Goal: Check status: Check status

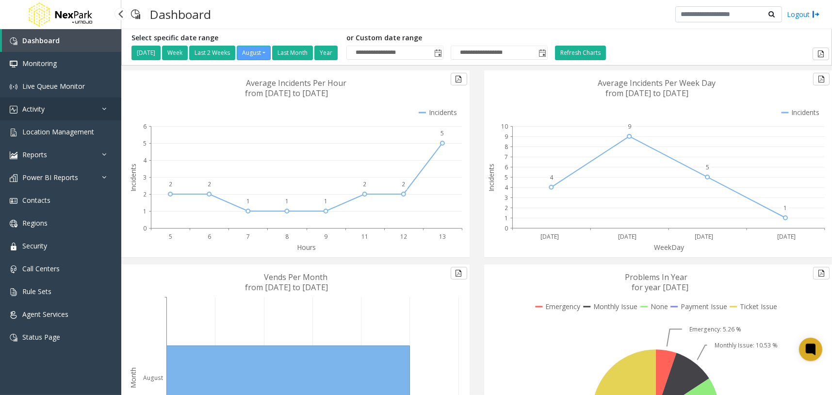
click at [93, 110] on link "Activity" at bounding box center [60, 109] width 121 height 23
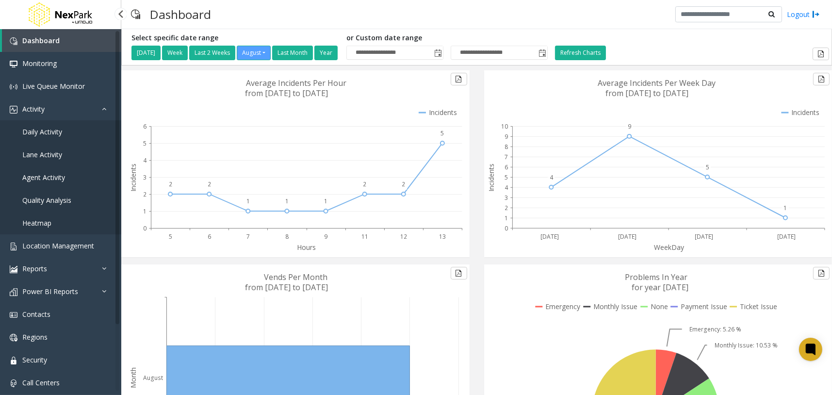
click at [65, 133] on link "Daily Activity" at bounding box center [60, 131] width 121 height 23
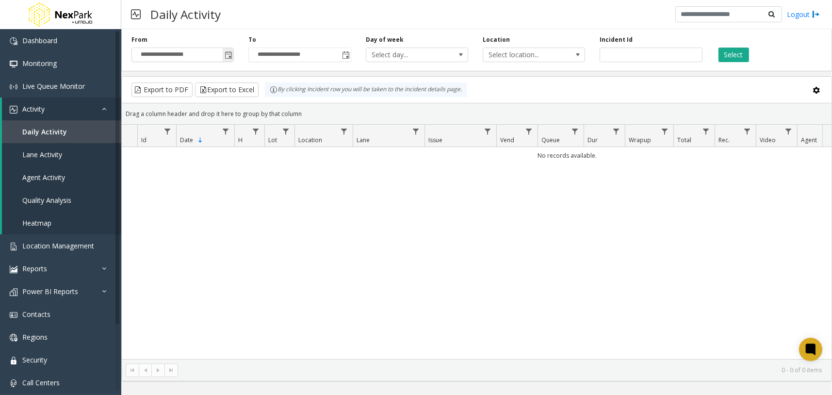
click at [226, 55] on span "Toggle popup" at bounding box center [229, 55] width 8 height 8
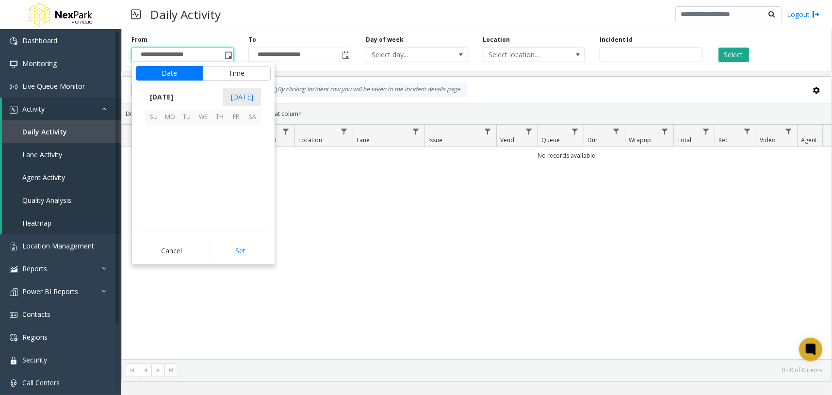
scroll to position [174039, 0]
click at [158, 167] on span "10" at bounding box center [154, 166] width 16 height 16
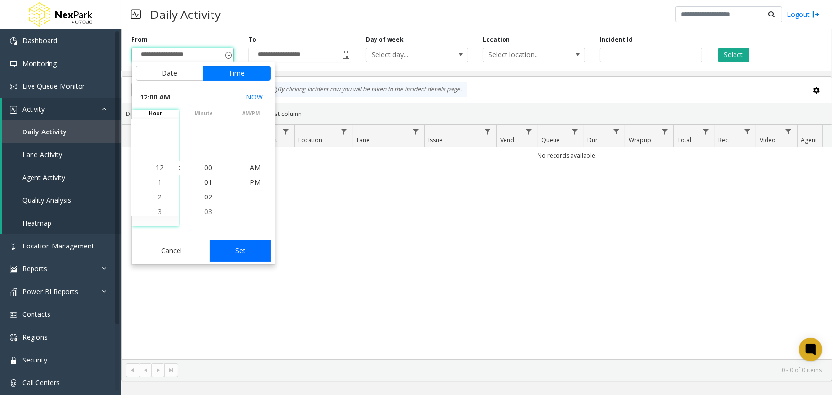
click at [247, 246] on button "Set" at bounding box center [240, 250] width 61 height 21
type input "**********"
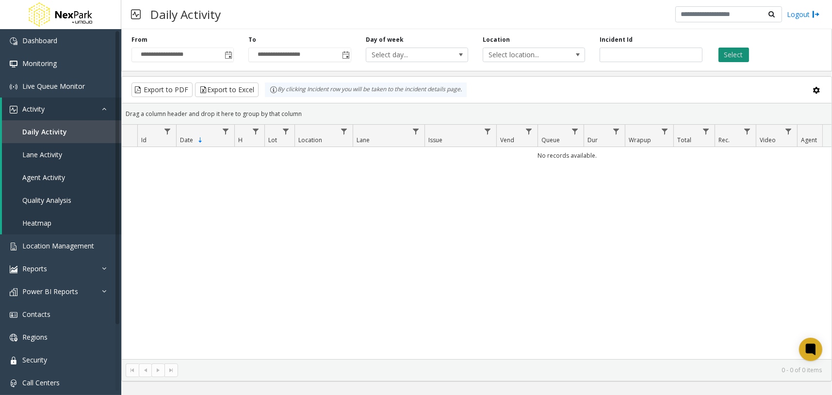
click at [739, 54] on button "Select" at bounding box center [734, 55] width 31 height 15
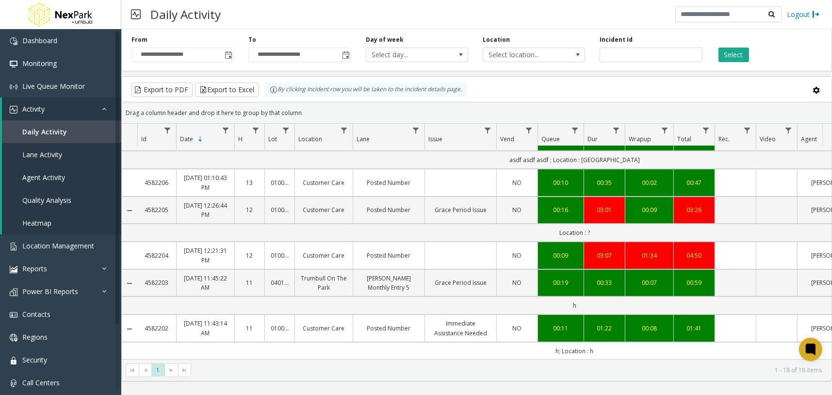
scroll to position [411, 0]
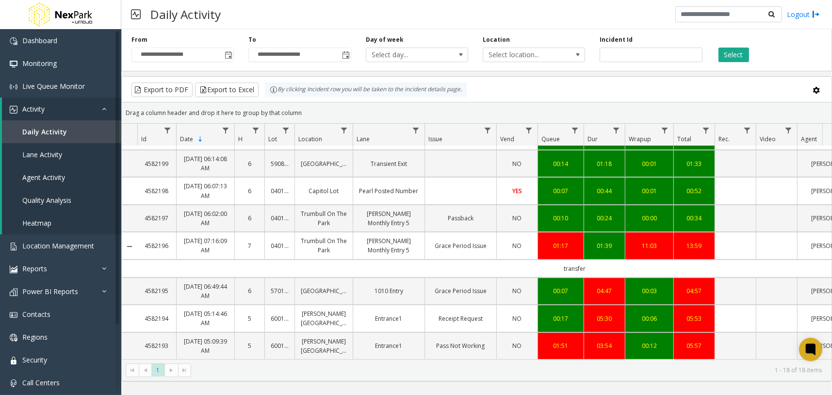
click at [575, 19] on div "Daily Activity Logout" at bounding box center [476, 14] width 711 height 29
